Goal: Information Seeking & Learning: Find specific fact

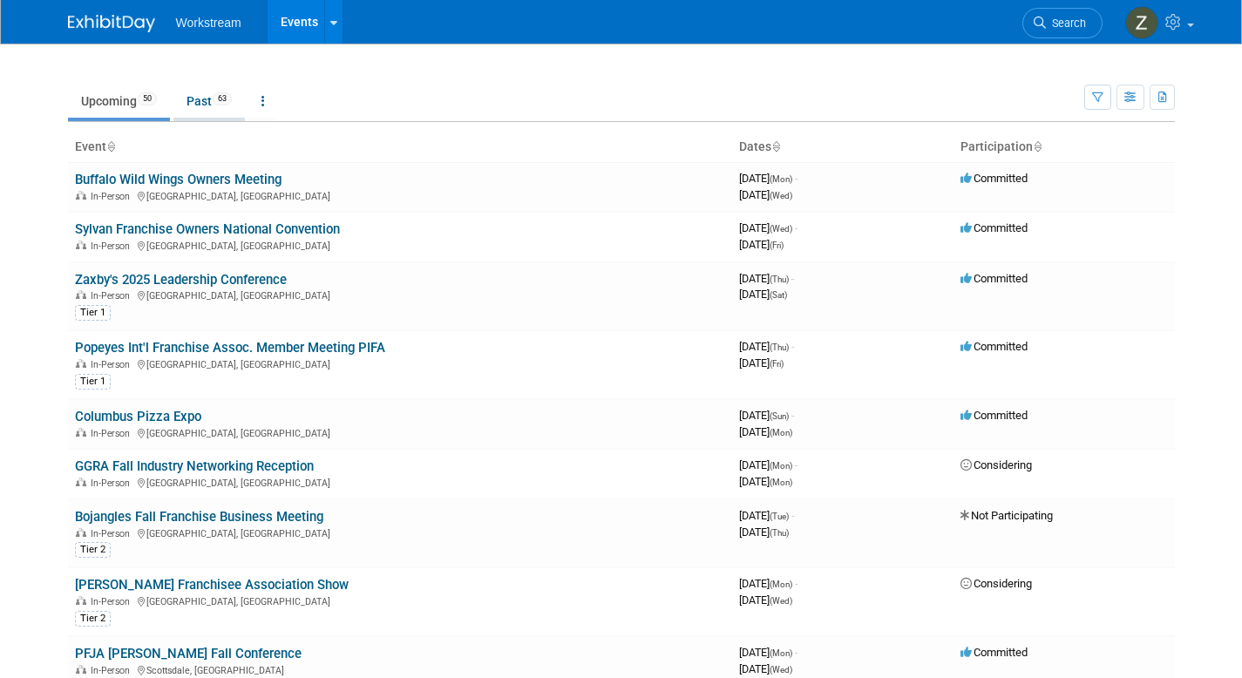
click at [197, 92] on link "Past 63" at bounding box center [208, 101] width 71 height 33
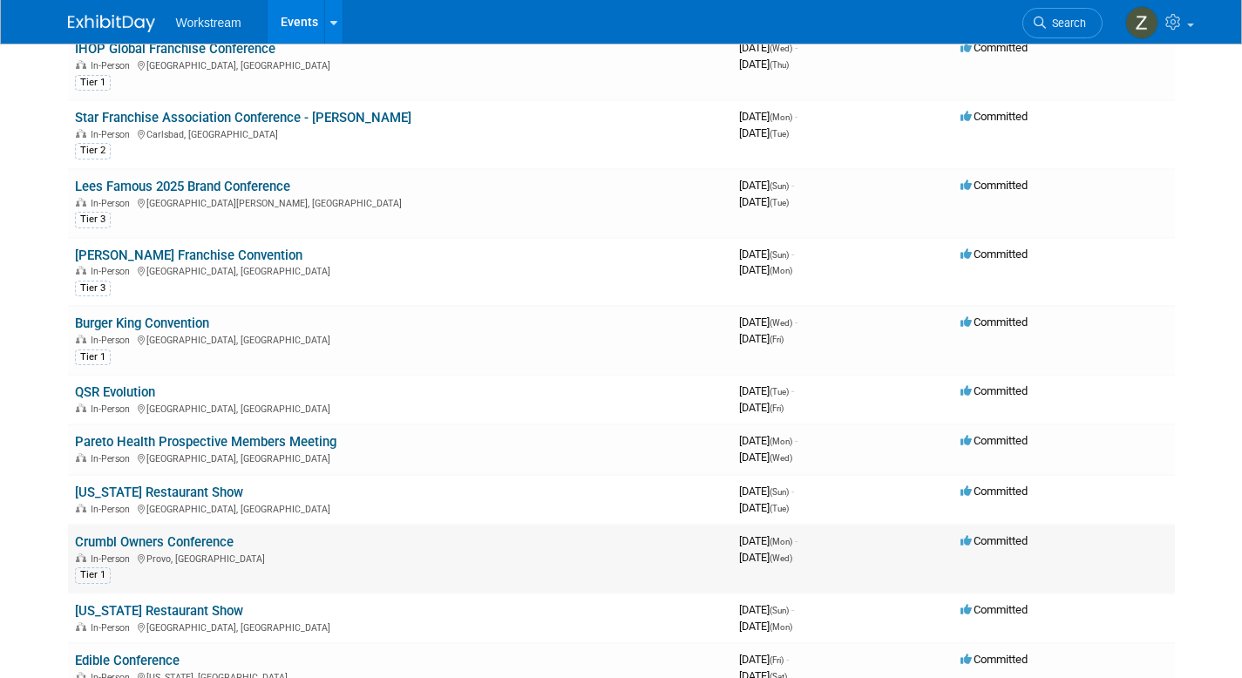
scroll to position [999, 0]
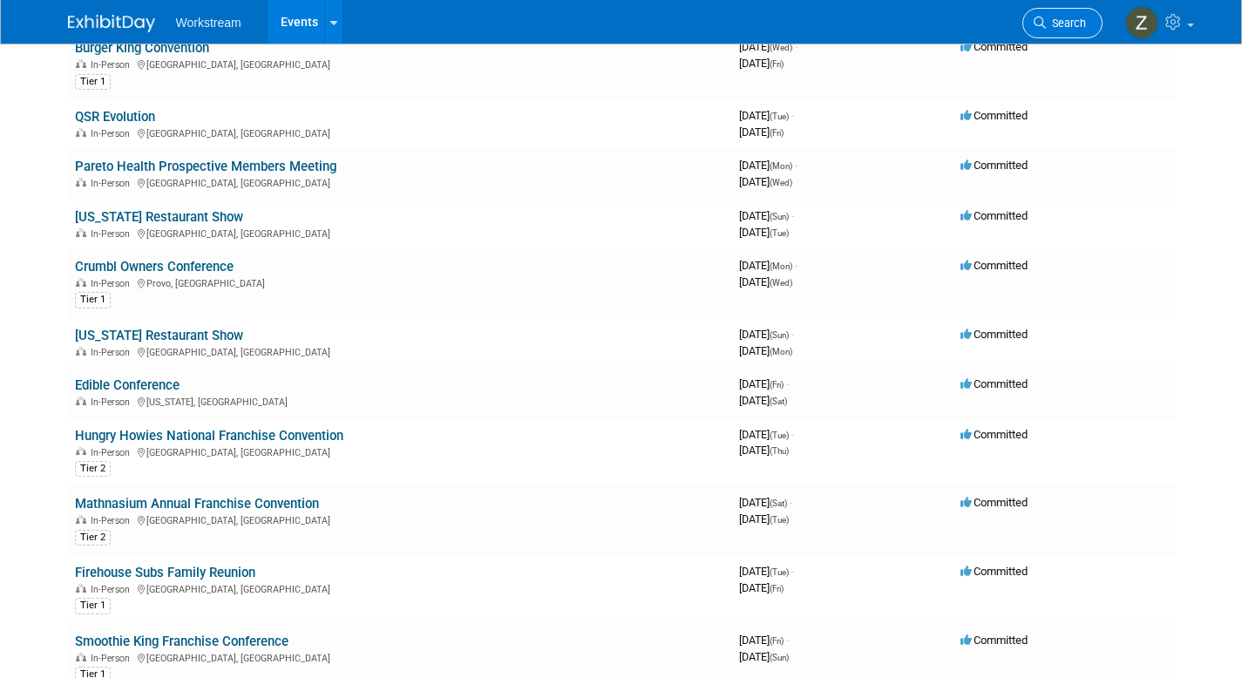
click at [1076, 17] on span "Search" at bounding box center [1066, 23] width 40 height 13
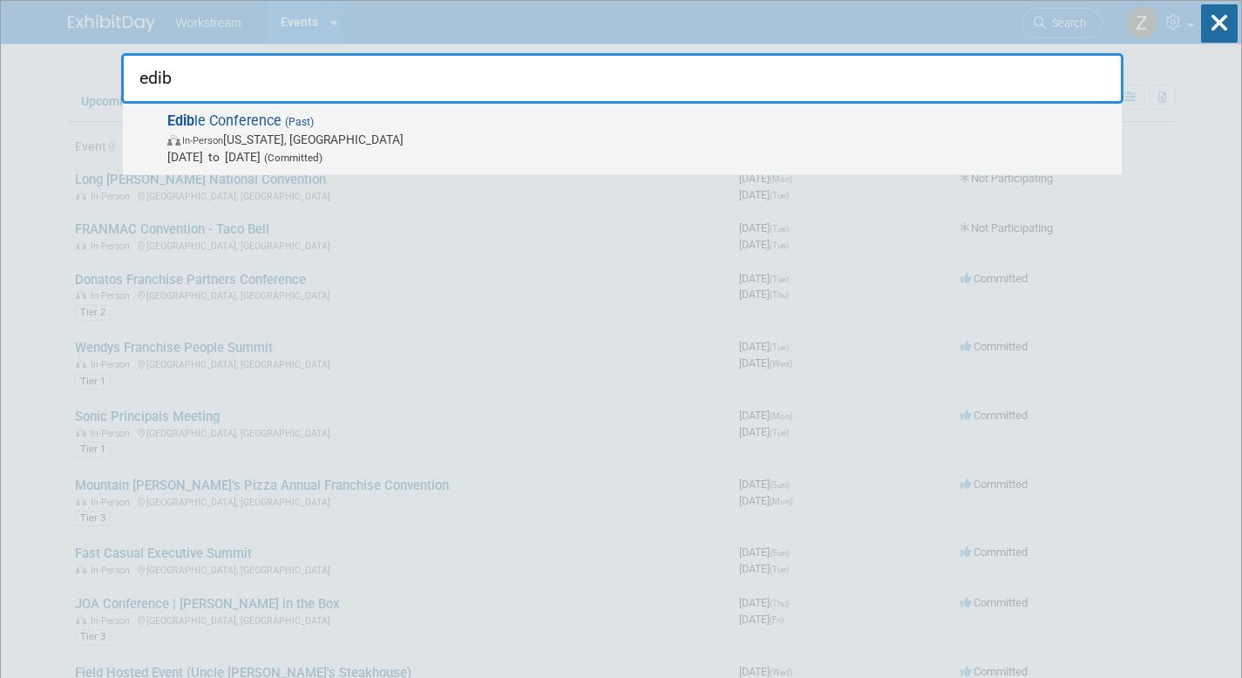
type input "edib"
click at [787, 140] on span "In-Person [US_STATE], [GEOGRAPHIC_DATA]" at bounding box center [640, 139] width 946 height 17
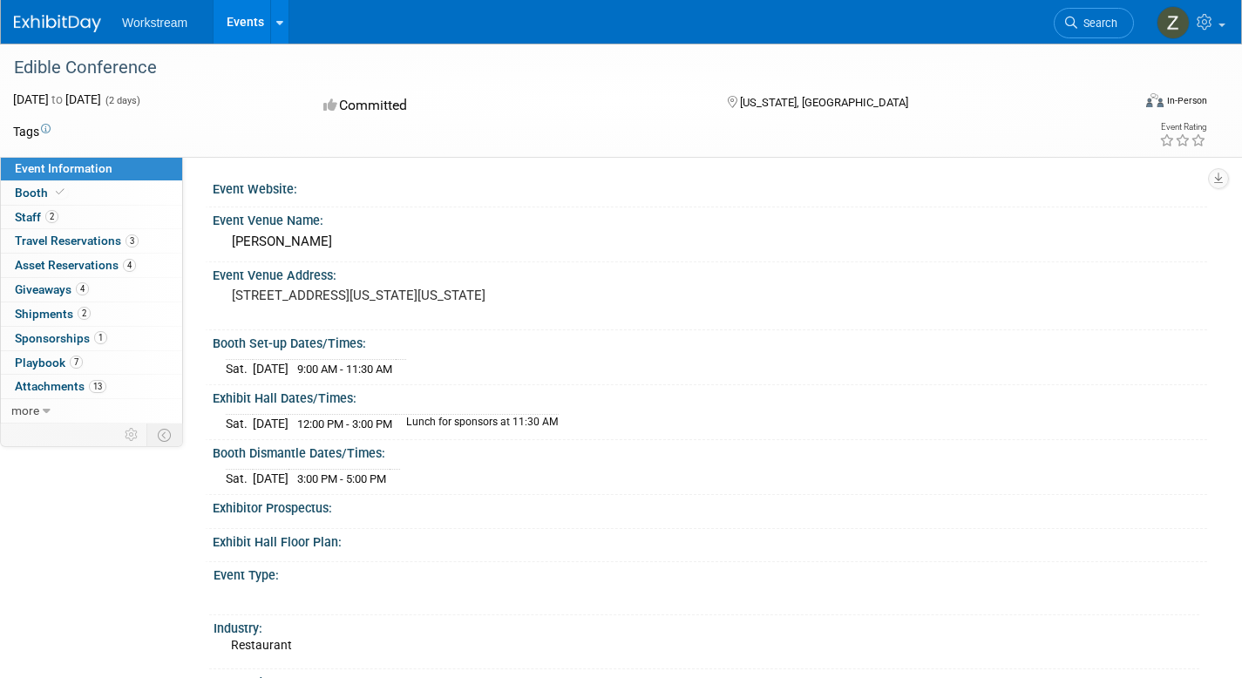
drag, startPoint x: 236, startPoint y: 310, endPoint x: 320, endPoint y: 312, distance: 83.7
click at [320, 303] on pre "1331 Pennsylvania Ave NW Washington, DC 20004" at bounding box center [420, 296] width 376 height 16
copy pre "Washington, DC"
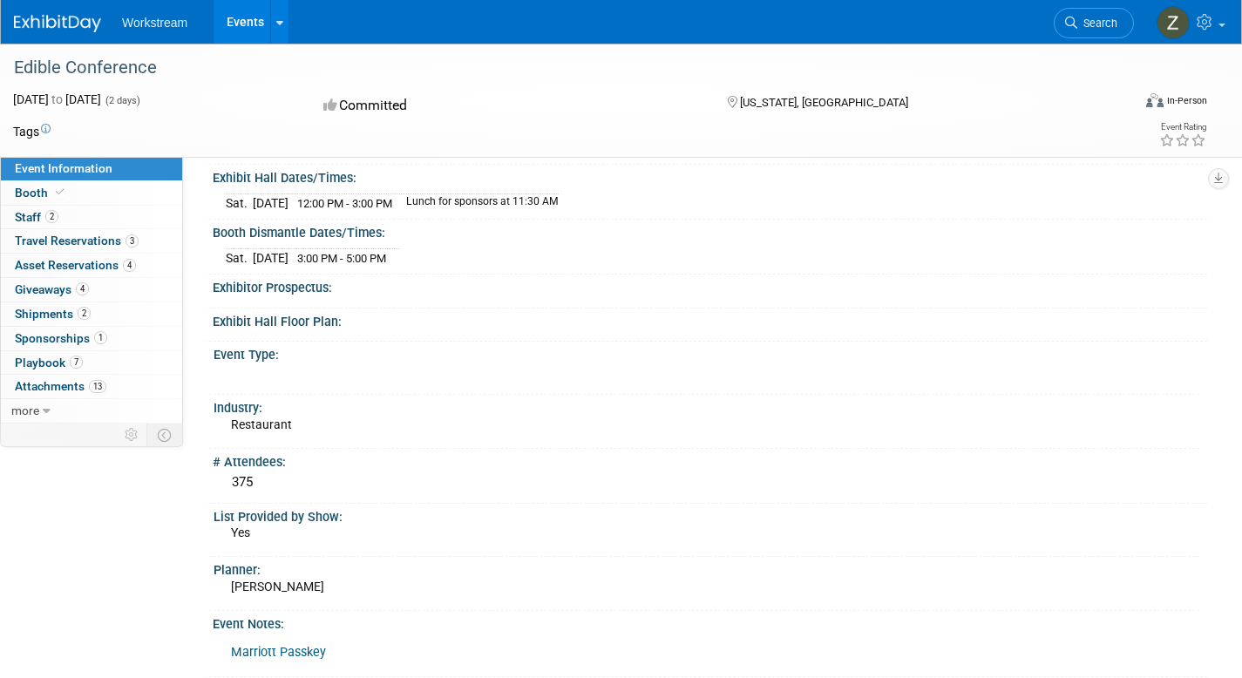
scroll to position [242, 0]
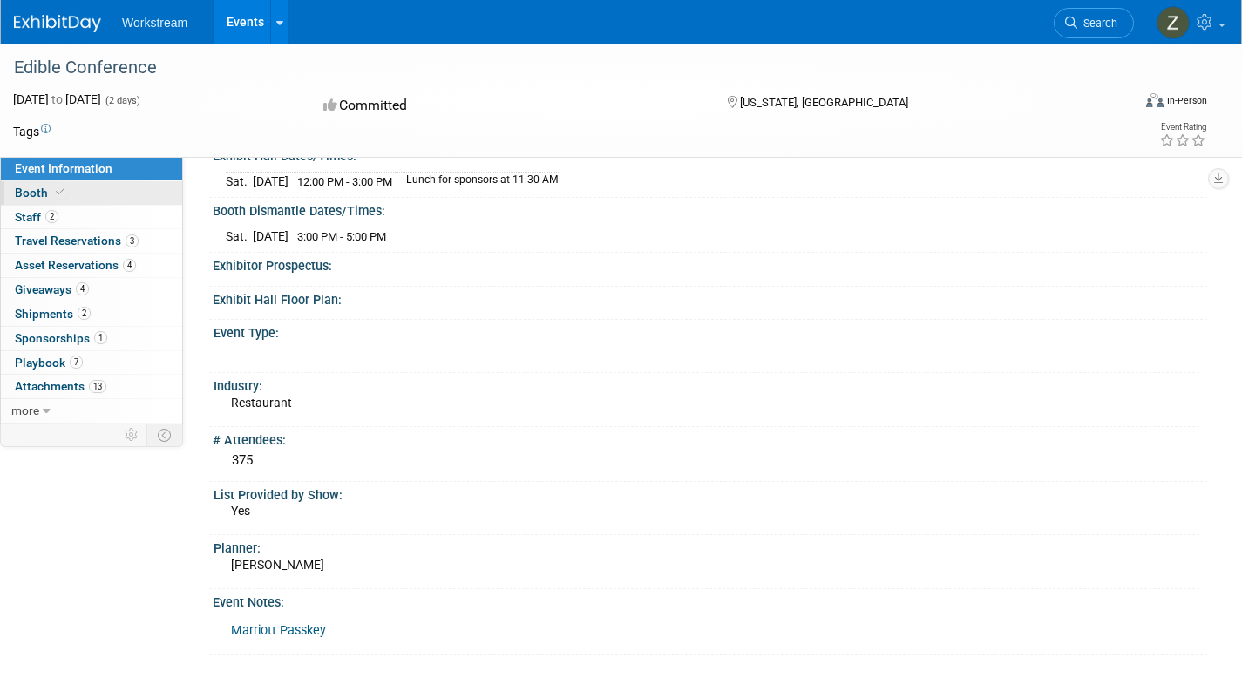
click at [138, 194] on link "Booth" at bounding box center [91, 193] width 181 height 24
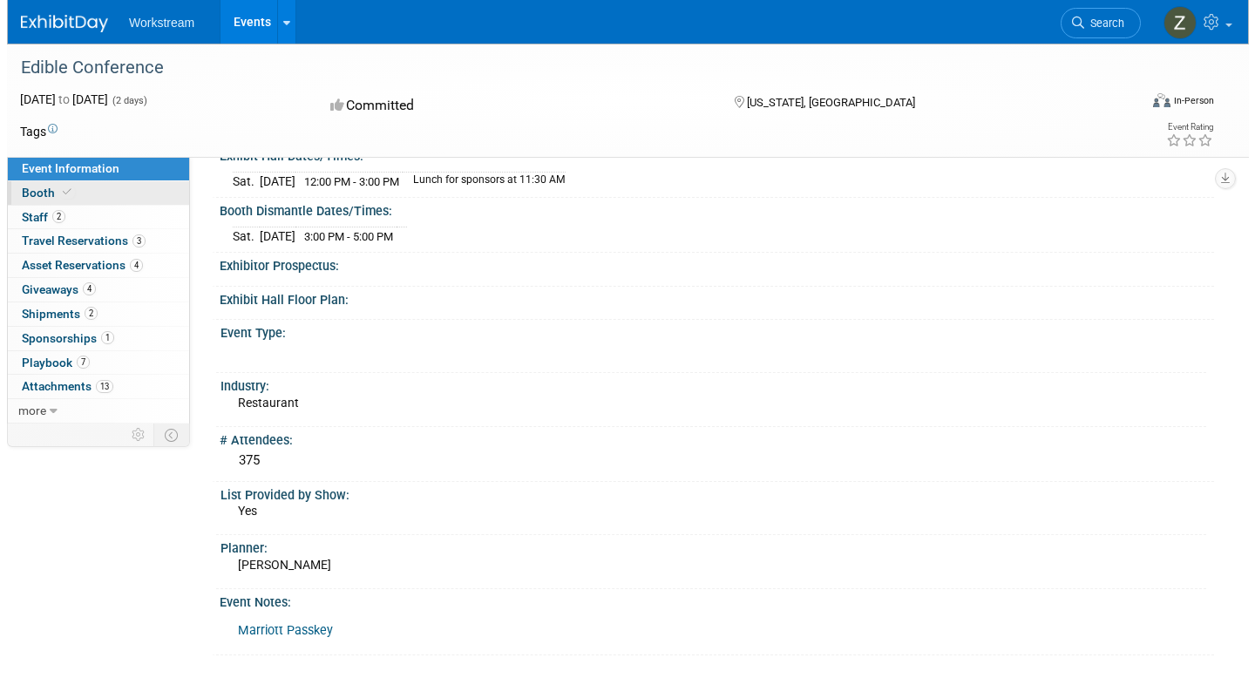
scroll to position [0, 0]
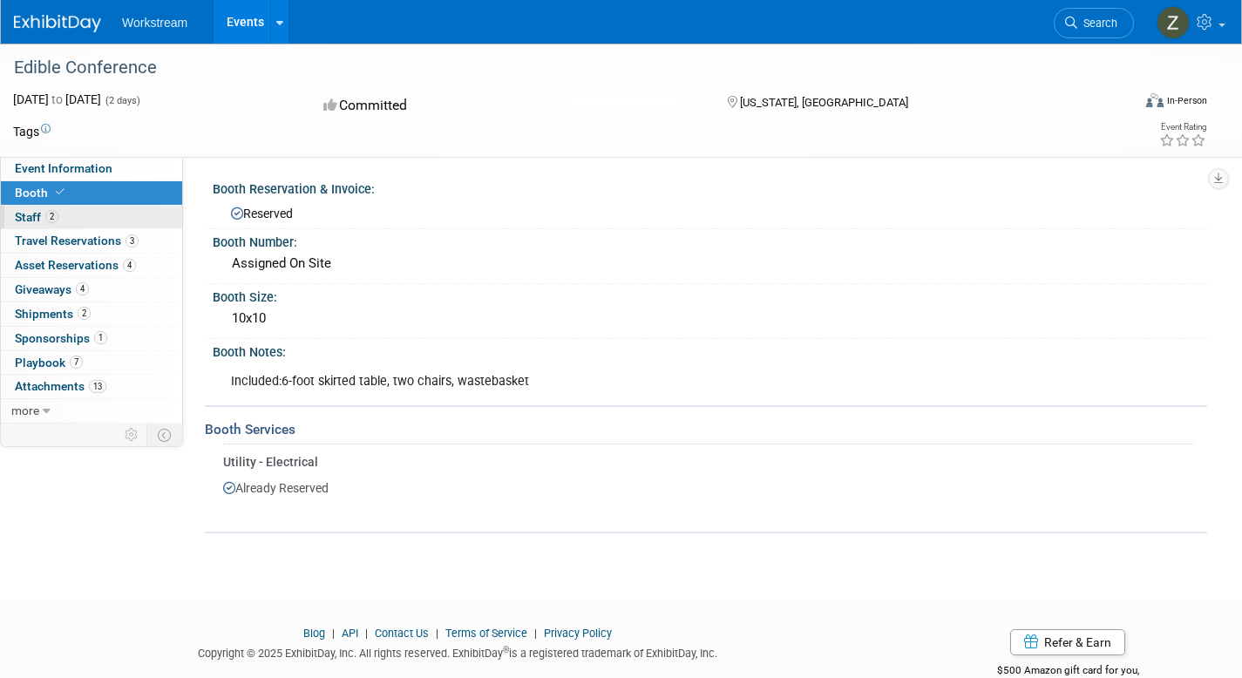
click at [134, 220] on link "2 Staff 2" at bounding box center [91, 218] width 181 height 24
